Goal: Information Seeking & Learning: Learn about a topic

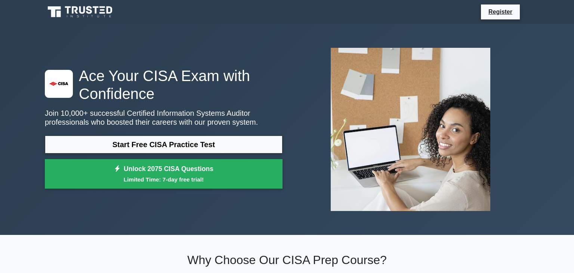
click at [140, 146] on link "Start Free CISA Practice Test" at bounding box center [163, 145] width 237 height 18
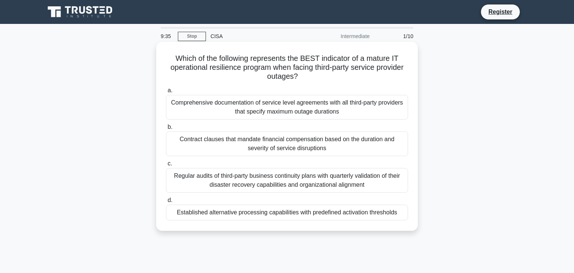
click at [246, 143] on div "Contract clauses that mandate financial compensation based on the duration and …" at bounding box center [287, 143] width 242 height 25
click at [166, 130] on input "b. Contract clauses that mandate financial compensation based on the duration a…" at bounding box center [166, 127] width 0 height 5
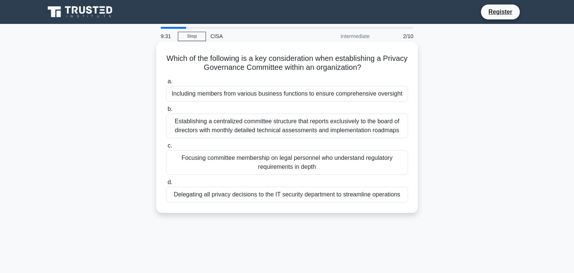
click at [254, 130] on div "Establishing a centralized committee structure that reports exclusively to the …" at bounding box center [287, 126] width 242 height 25
click at [166, 112] on input "b. Establishing a centralized committee structure that reports exclusively to t…" at bounding box center [166, 109] width 0 height 5
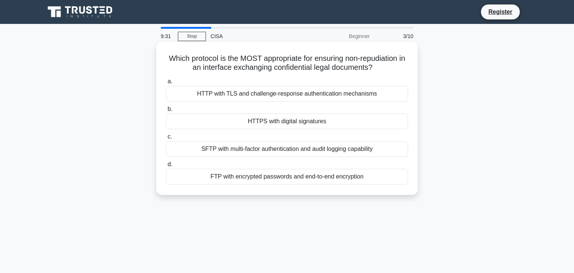
click at [262, 122] on div "HTTPS with digital signatures" at bounding box center [287, 122] width 242 height 16
click at [166, 112] on input "b. HTTPS with digital signatures" at bounding box center [166, 109] width 0 height 5
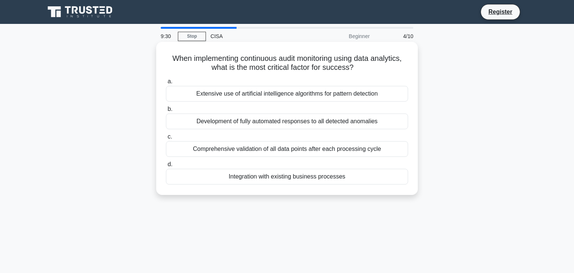
click at [270, 152] on div "Comprehensive validation of all data points after each processing cycle" at bounding box center [287, 149] width 242 height 16
click at [166, 139] on input "c. Comprehensive validation of all data points after each processing cycle" at bounding box center [166, 136] width 0 height 5
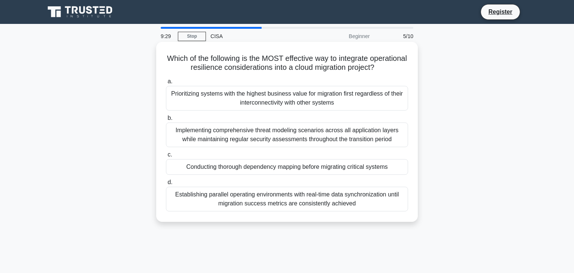
click at [289, 170] on div "Conducting thorough dependency mapping before migrating critical systems" at bounding box center [287, 167] width 242 height 16
click at [166, 157] on input "c. Conducting thorough dependency mapping before migrating critical systems" at bounding box center [166, 154] width 0 height 5
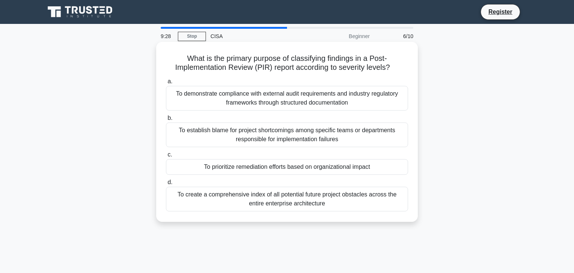
click at [293, 137] on div "To establish blame for project shortcomings among specific teams or departments…" at bounding box center [287, 134] width 242 height 25
click at [166, 121] on input "b. To establish blame for project shortcomings among specific teams or departme…" at bounding box center [166, 118] width 0 height 5
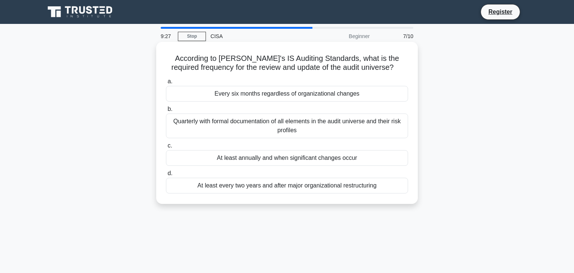
click at [298, 96] on div "Every six months regardless of organizational changes" at bounding box center [287, 94] width 242 height 16
click at [166, 84] on input "a. Every six months regardless of organizational changes" at bounding box center [166, 81] width 0 height 5
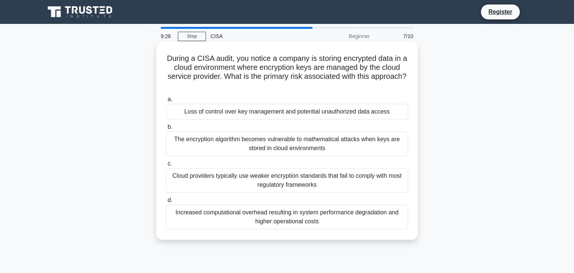
click at [301, 121] on div "a. Loss of control over key management and potential unauthorized data access b…" at bounding box center [286, 161] width 251 height 137
click at [301, 145] on div "The encryption algorithm becomes vulnerable to mathematical attacks when keys a…" at bounding box center [287, 143] width 242 height 25
click at [166, 130] on input "b. The encryption algorithm becomes vulnerable to mathematical attacks when key…" at bounding box center [166, 127] width 0 height 5
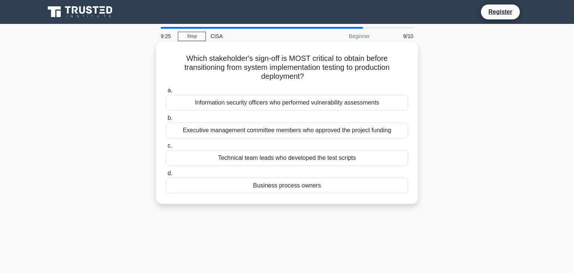
click at [307, 160] on div "Technical team leads who developed the test scripts" at bounding box center [287, 158] width 242 height 16
click at [166, 148] on input "c. Technical team leads who developed the test scripts" at bounding box center [166, 145] width 0 height 5
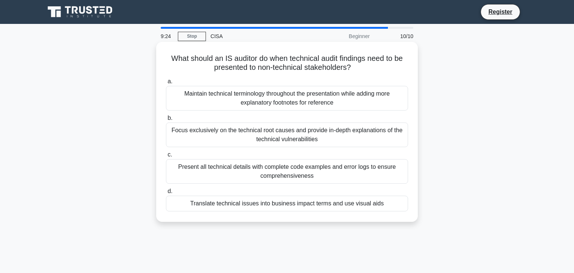
click at [320, 174] on div "Present all technical details with complete code examples and error logs to ens…" at bounding box center [287, 171] width 242 height 25
click at [166, 157] on input "c. Present all technical details with complete code examples and error logs to …" at bounding box center [166, 154] width 0 height 5
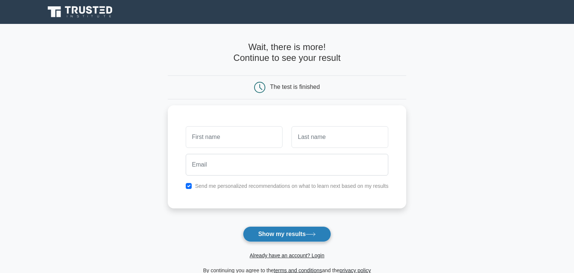
click at [279, 237] on button "Show my results" at bounding box center [287, 234] width 88 height 16
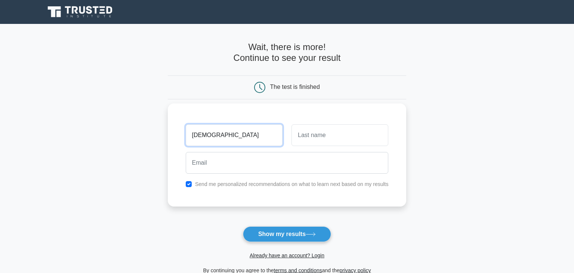
type input "[DEMOGRAPHIC_DATA]"
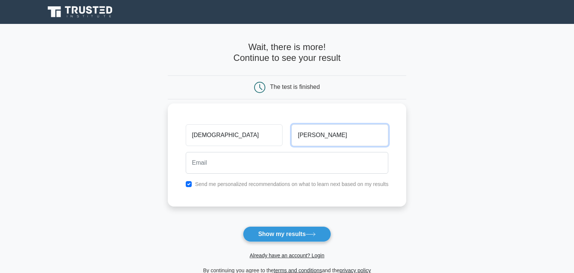
type input "Ahmmed"
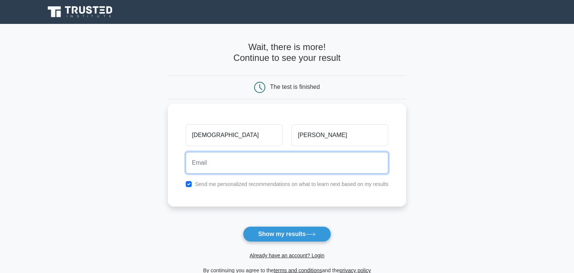
click at [214, 167] on input "email" at bounding box center [287, 163] width 203 height 22
type input "ishraque@gmx.com"
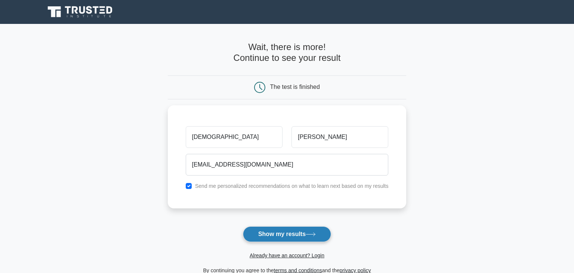
click at [295, 235] on button "Show my results" at bounding box center [287, 234] width 88 height 16
